Goal: Transaction & Acquisition: Purchase product/service

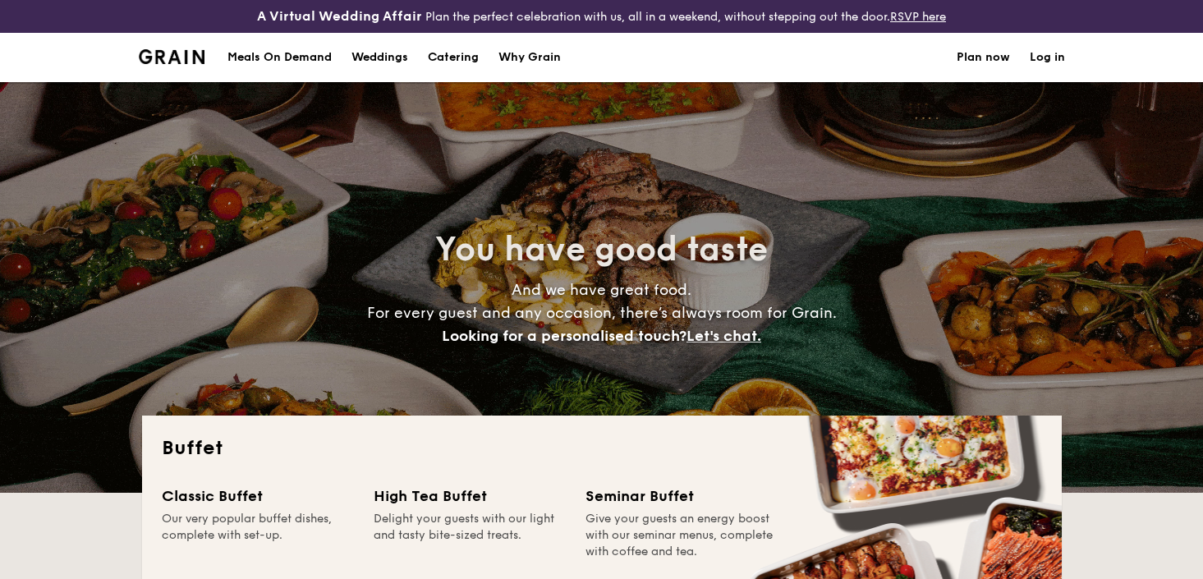
select select
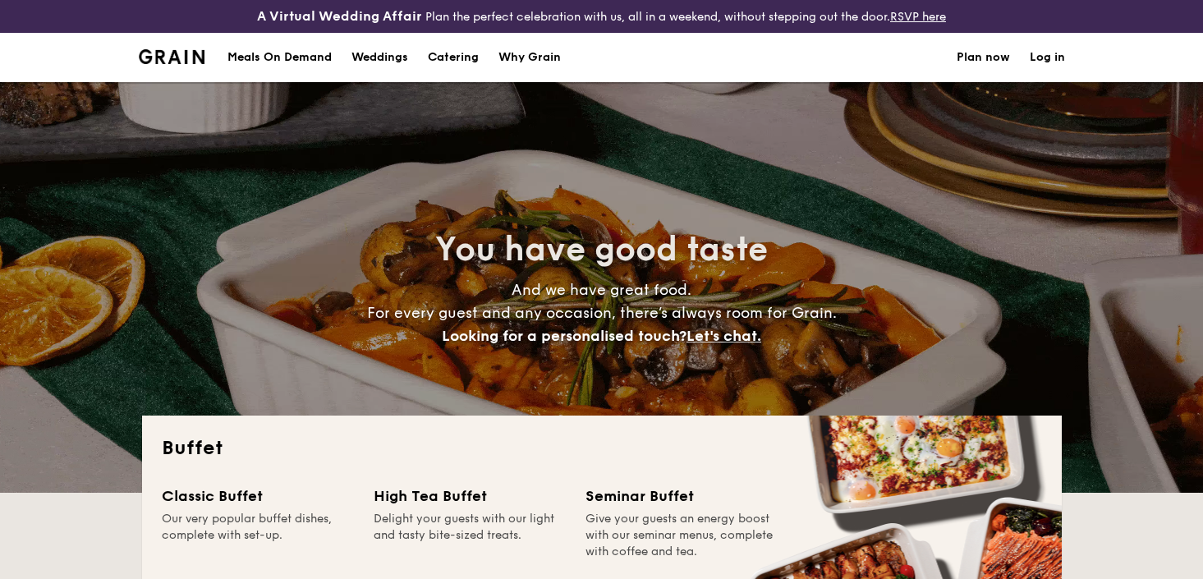
click at [530, 332] on span "Looking for a personalised touch?" at bounding box center [564, 336] width 245 height 18
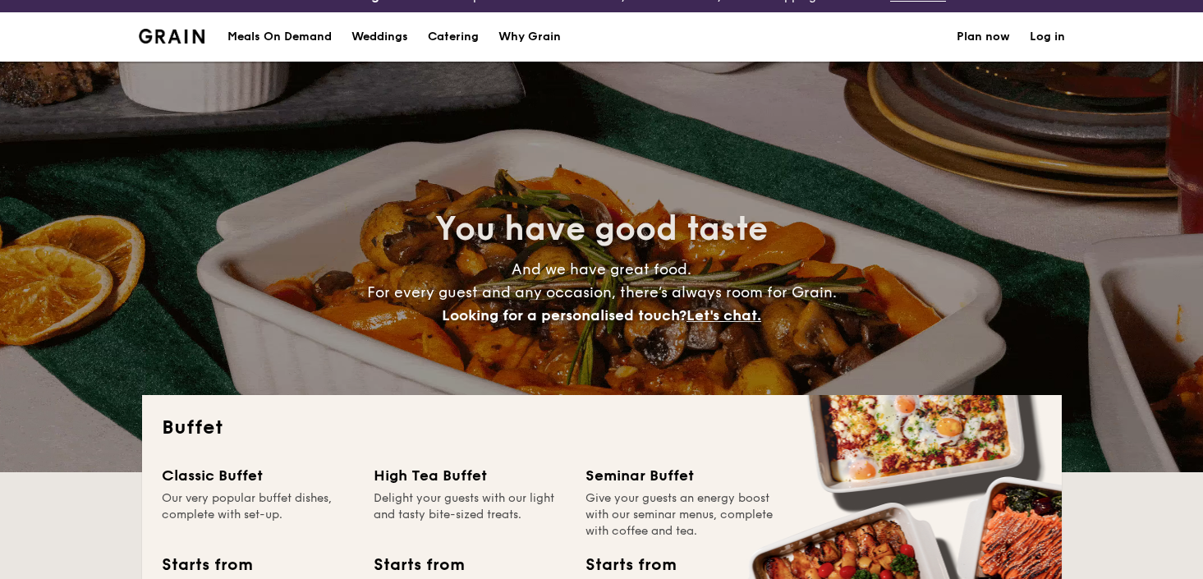
scroll to position [23, 0]
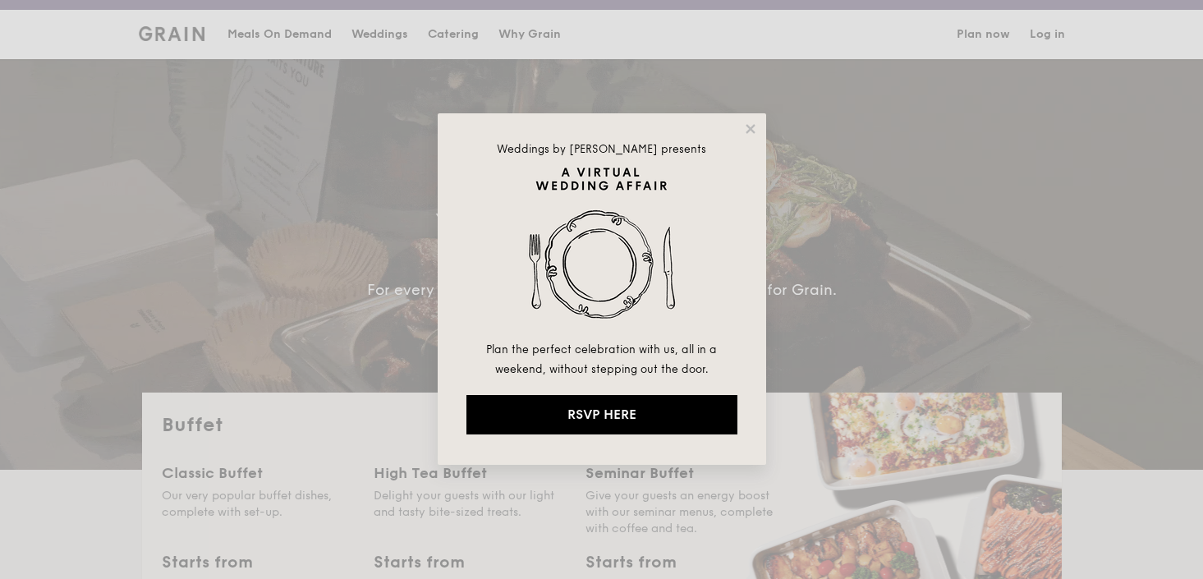
click at [371, 182] on div "Weddings by [PERSON_NAME] presents Plan the perfect celebration with us, all in…" at bounding box center [601, 289] width 1203 height 579
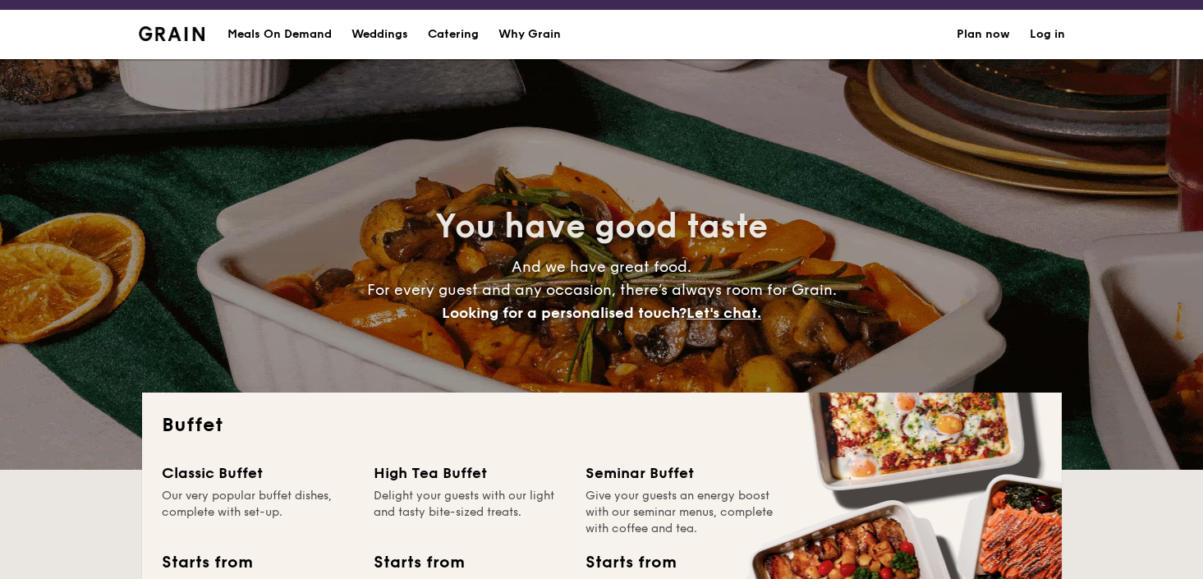
click at [303, 44] on div "Meals On Demand" at bounding box center [279, 34] width 104 height 49
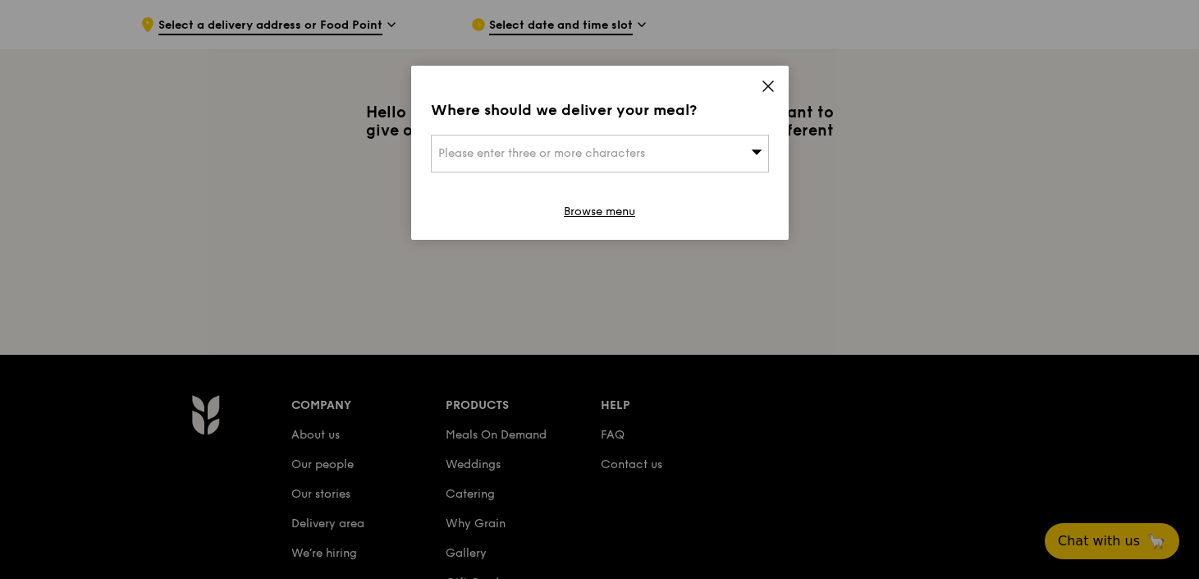
click at [727, 152] on div "Please enter three or more characters" at bounding box center [600, 154] width 338 height 38
click at [753, 82] on div "Where should we deliver your meal? Please enter three or more characters Please…" at bounding box center [600, 153] width 378 height 174
click at [766, 82] on icon at bounding box center [768, 86] width 15 height 15
